Goal: Task Accomplishment & Management: Use online tool/utility

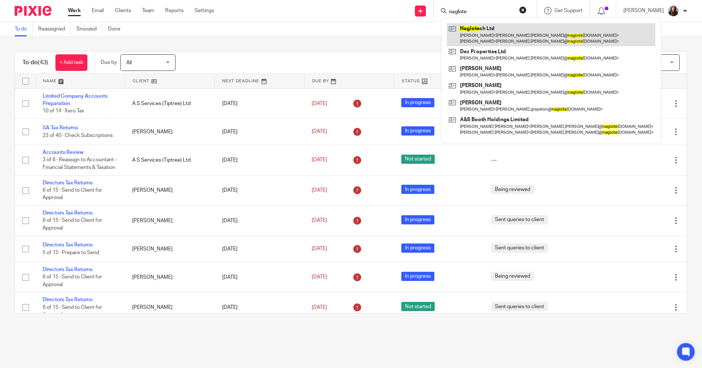
type input "naglote"
click at [474, 30] on link at bounding box center [551, 34] width 209 height 23
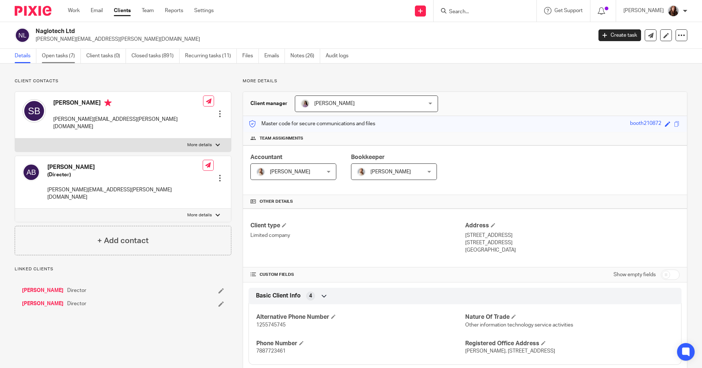
click at [60, 57] on link "Open tasks (7)" at bounding box center [61, 56] width 39 height 14
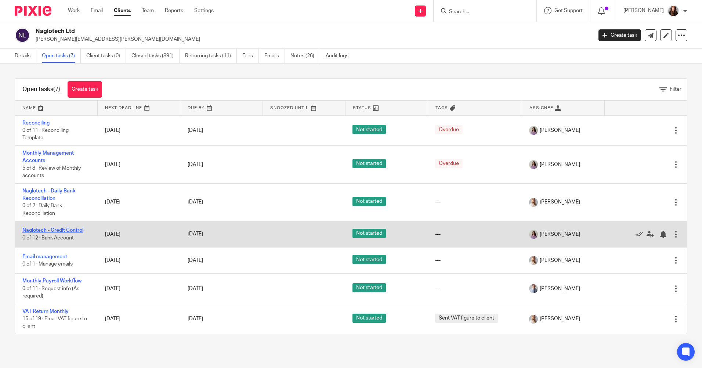
drag, startPoint x: 58, startPoint y: 229, endPoint x: 66, endPoint y: 229, distance: 8.1
click at [58, 229] on link "Naglotech - Credit Control" at bounding box center [52, 230] width 61 height 5
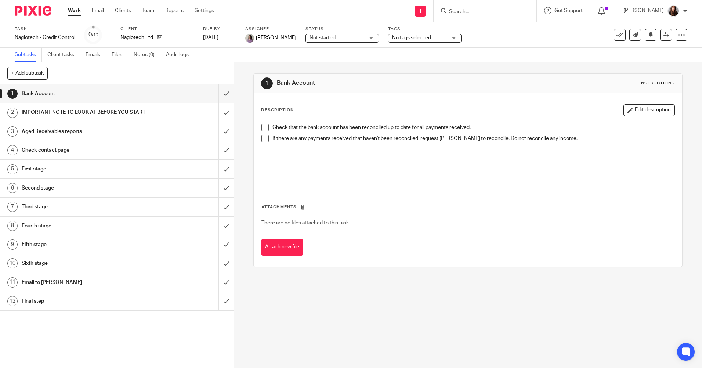
click at [261, 129] on span at bounding box center [264, 127] width 7 height 7
click at [265, 137] on span at bounding box center [264, 138] width 7 height 7
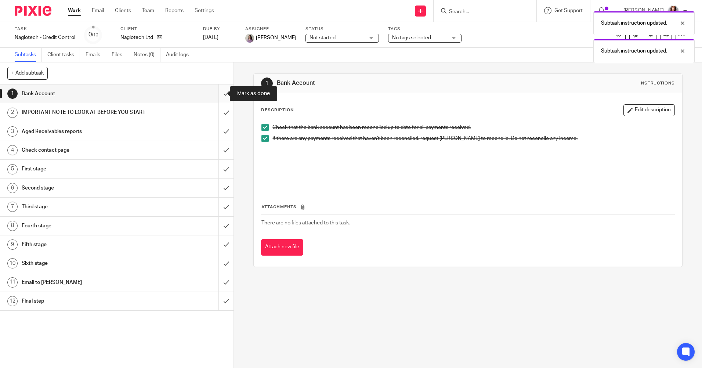
click at [221, 95] on input "submit" at bounding box center [117, 93] width 234 height 18
